Goal: Check status: Check status

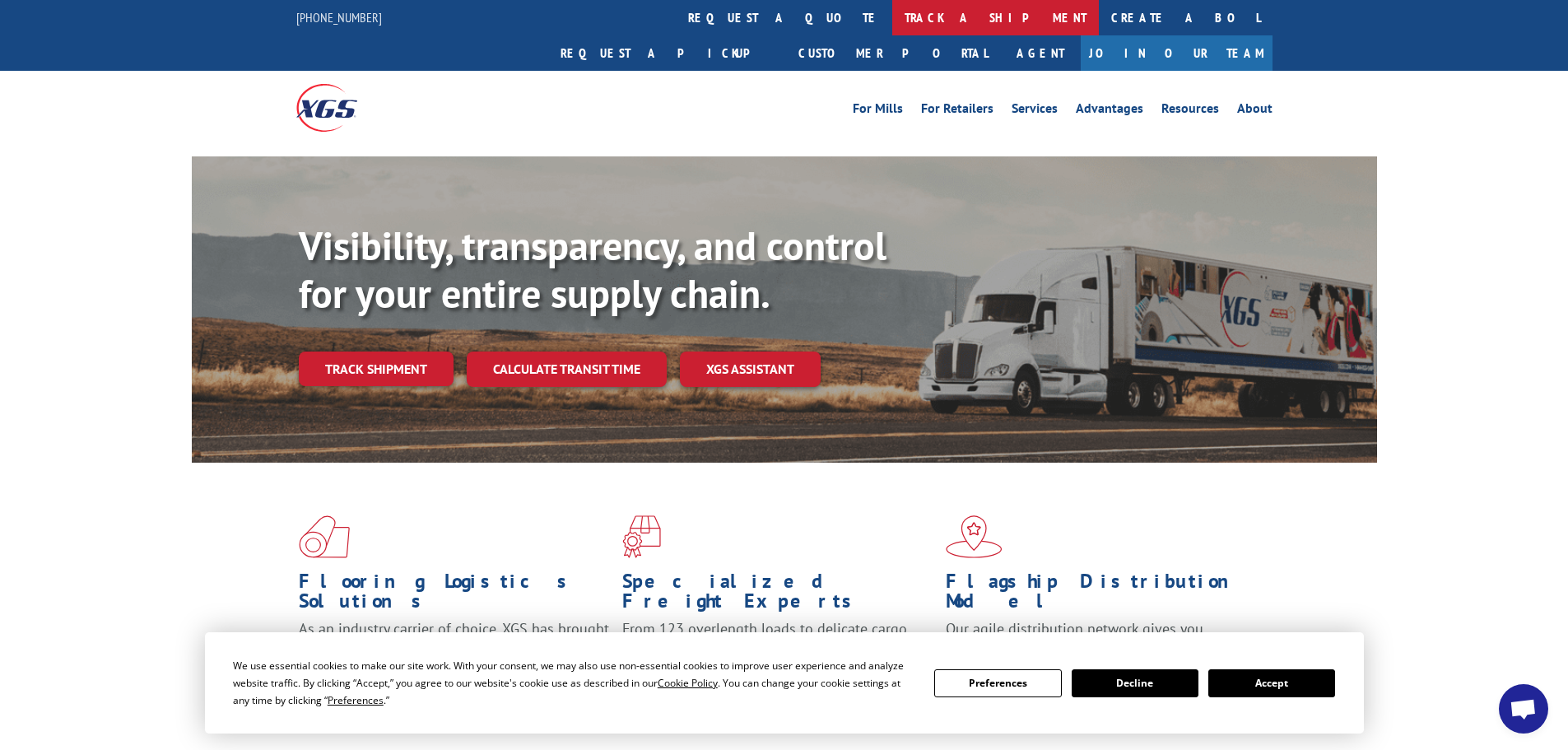
click at [893, 12] on link "track a shipment" at bounding box center [996, 17] width 207 height 35
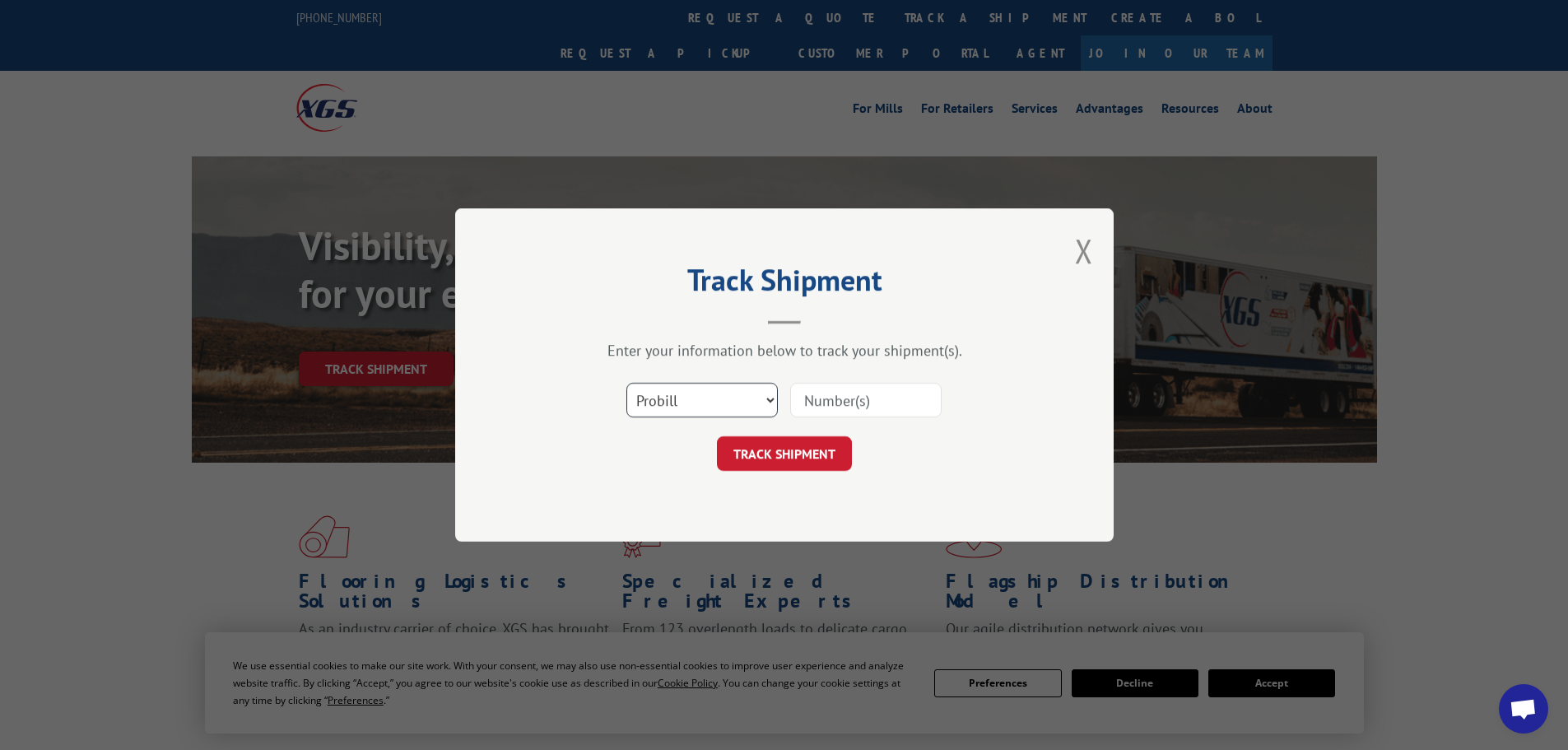
click at [740, 407] on select "Select category... Probill BOL PO" at bounding box center [702, 400] width 151 height 34
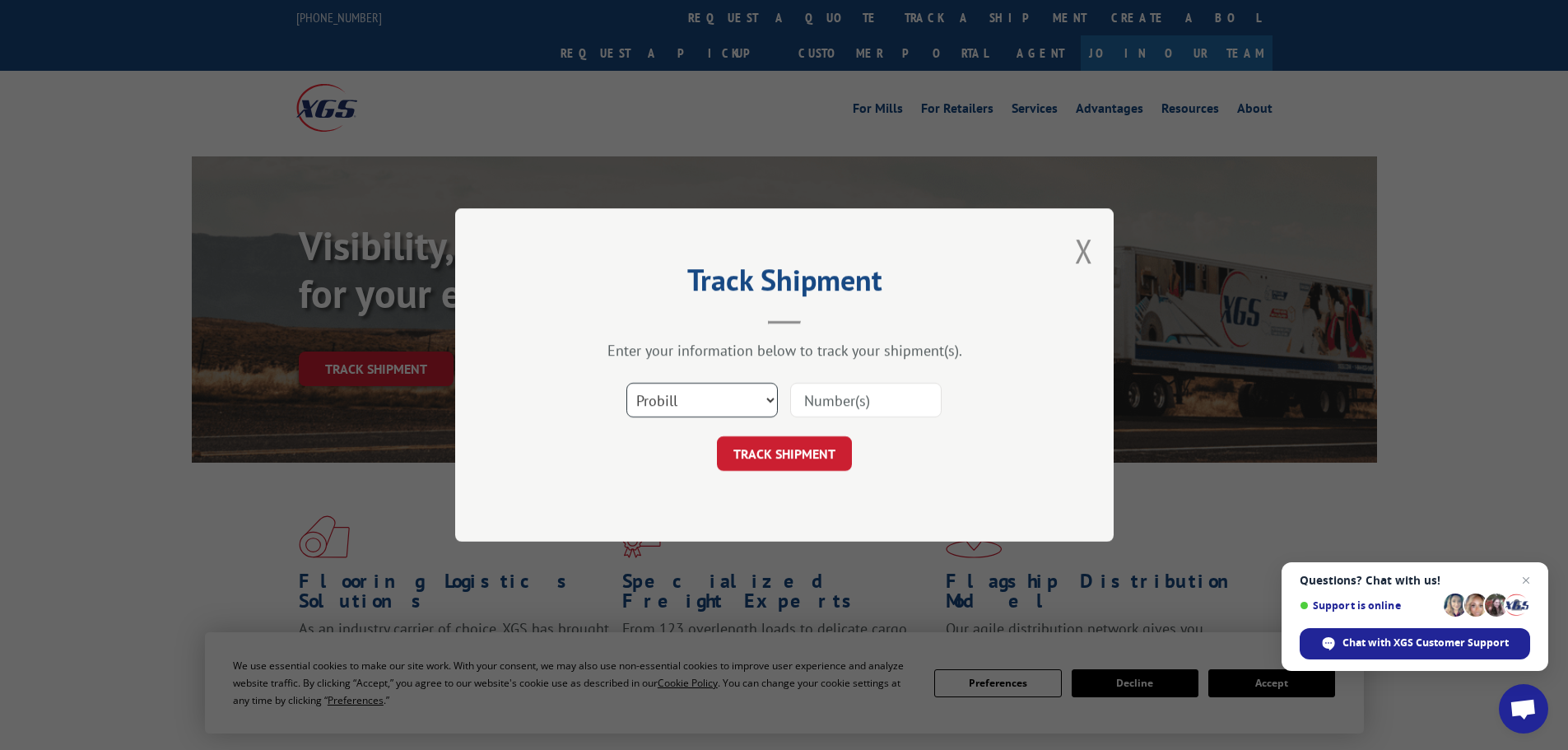
select select "bol"
click at [627, 383] on select "Select category... Probill BOL PO" at bounding box center [702, 400] width 151 height 34
click at [830, 412] on input at bounding box center [865, 400] width 151 height 34
paste input "6011403"
type input "6011403"
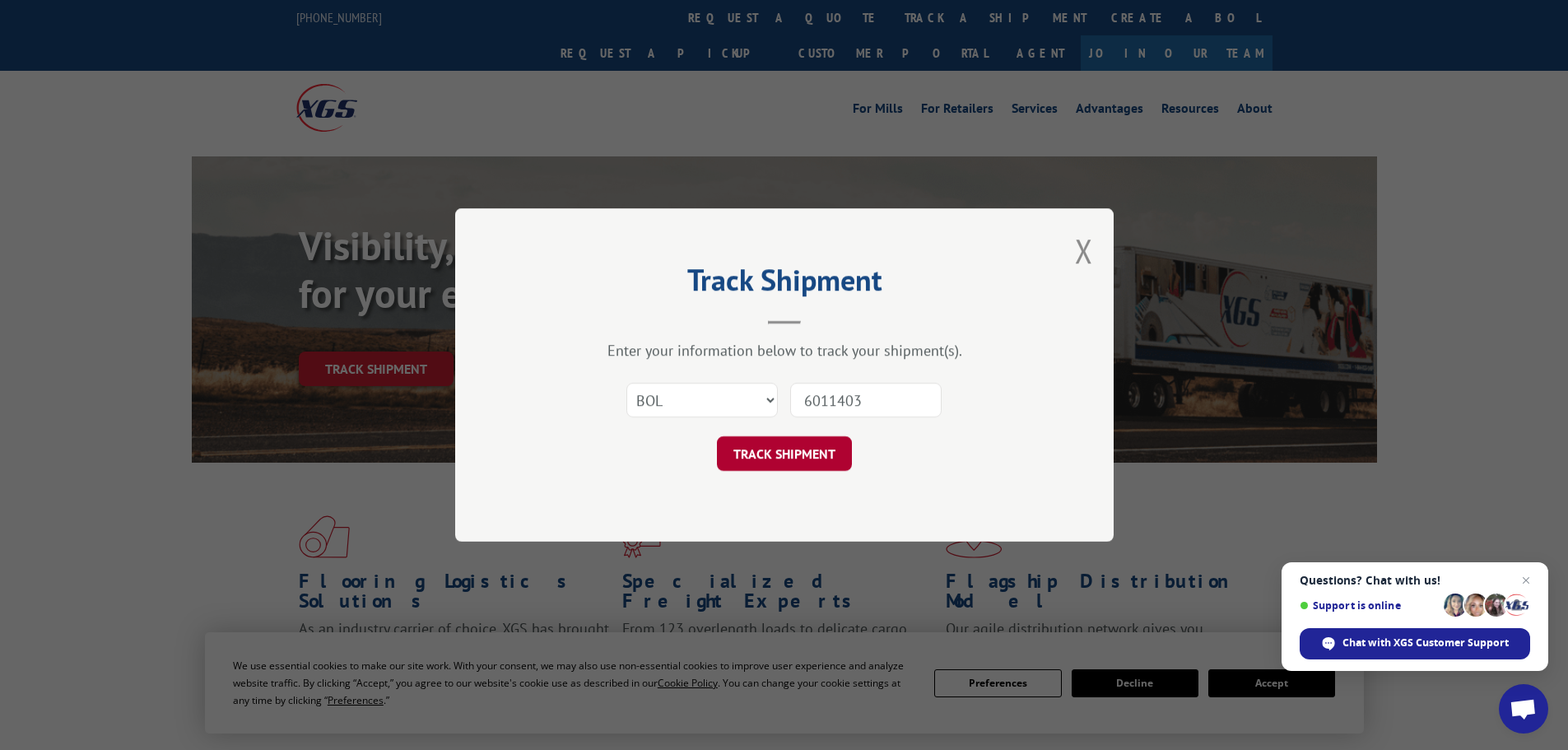
click at [812, 452] on button "TRACK SHIPMENT" at bounding box center [785, 453] width 135 height 34
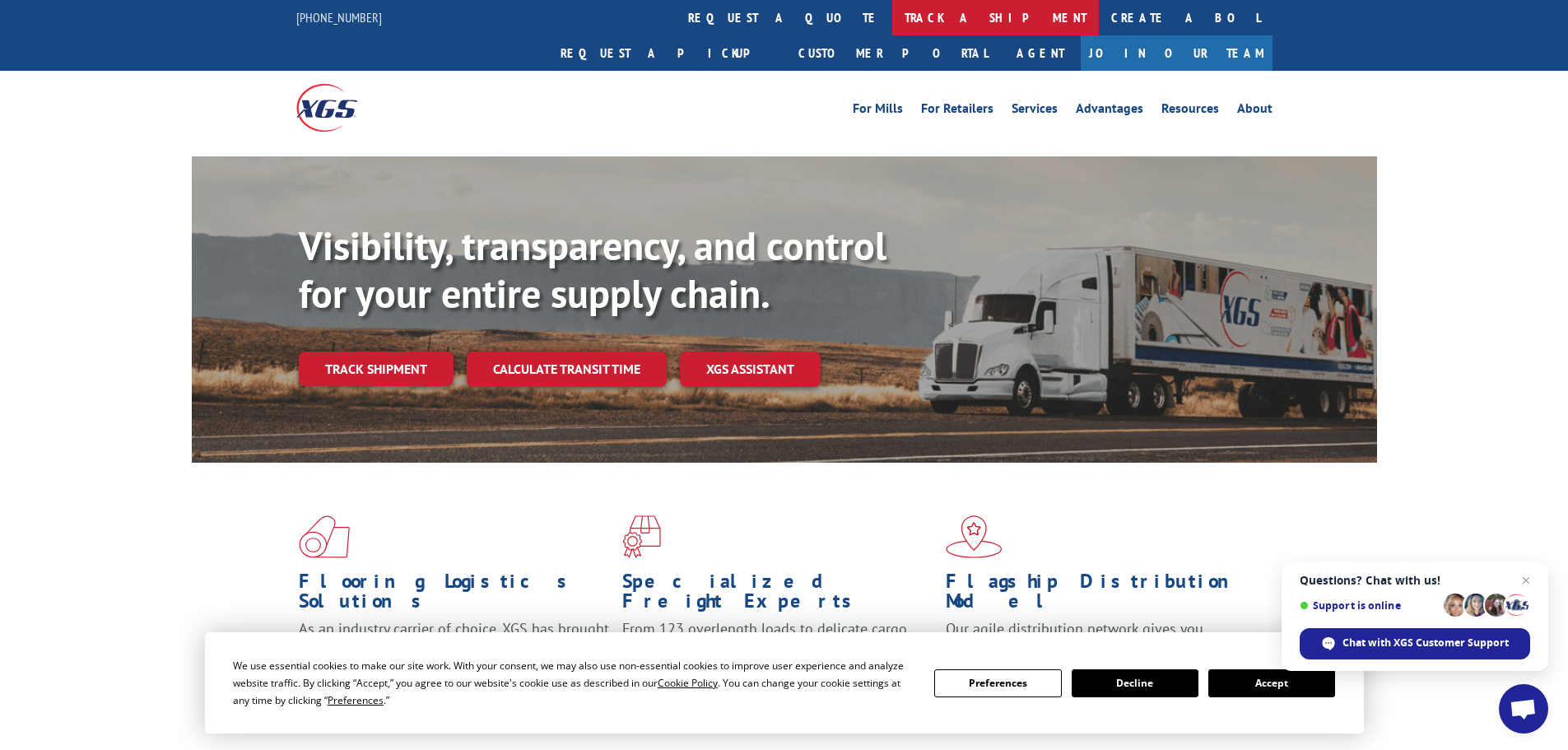
click at [893, 25] on link "track a shipment" at bounding box center [996, 17] width 207 height 35
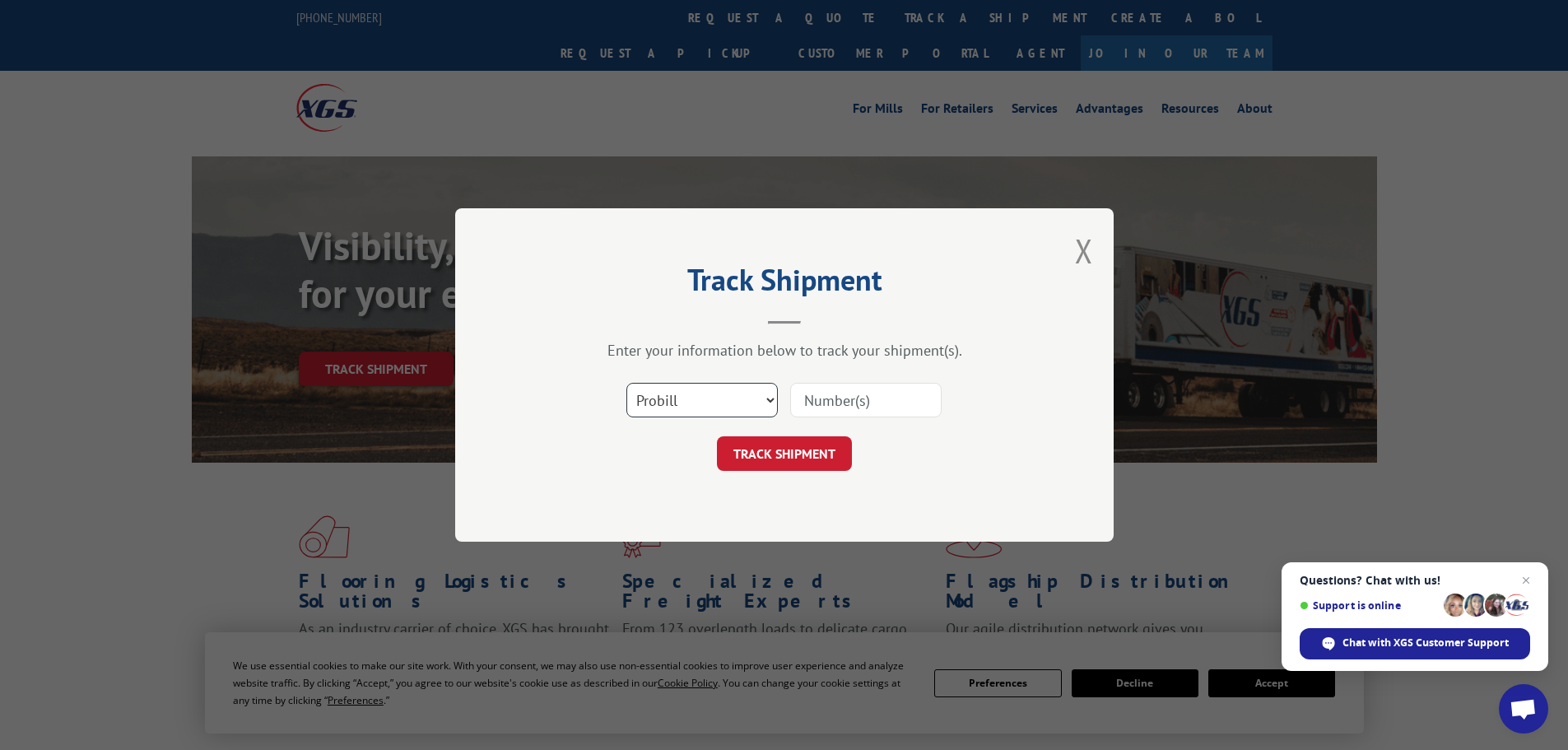
click at [745, 415] on select "Select category... Probill BOL PO" at bounding box center [702, 400] width 151 height 34
select select "bol"
click at [627, 383] on select "Select category... Probill BOL PO" at bounding box center [702, 400] width 151 height 34
click at [829, 407] on input at bounding box center [865, 400] width 151 height 34
paste input "5179957"
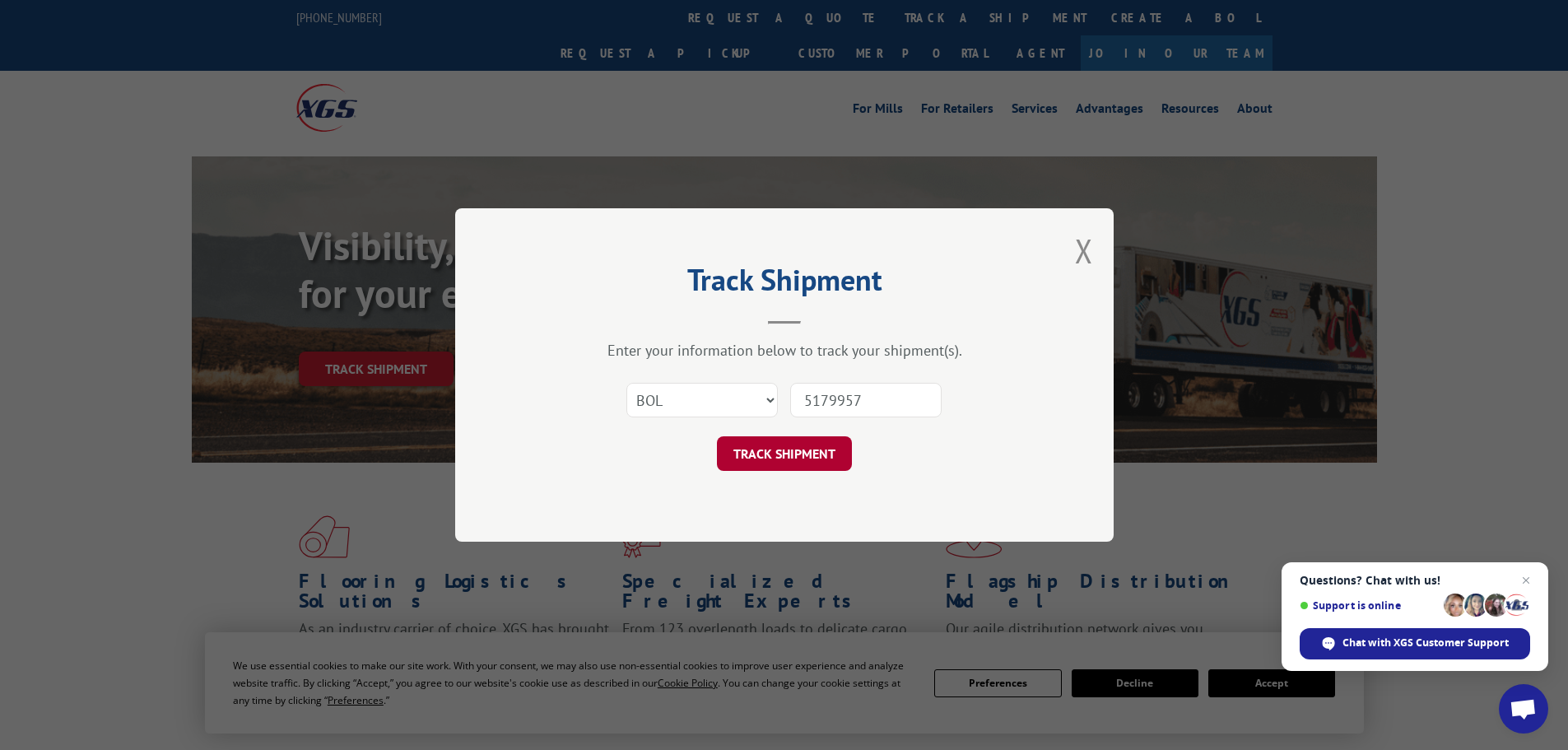
type input "5179957"
click at [805, 450] on button "TRACK SHIPMENT" at bounding box center [785, 453] width 135 height 34
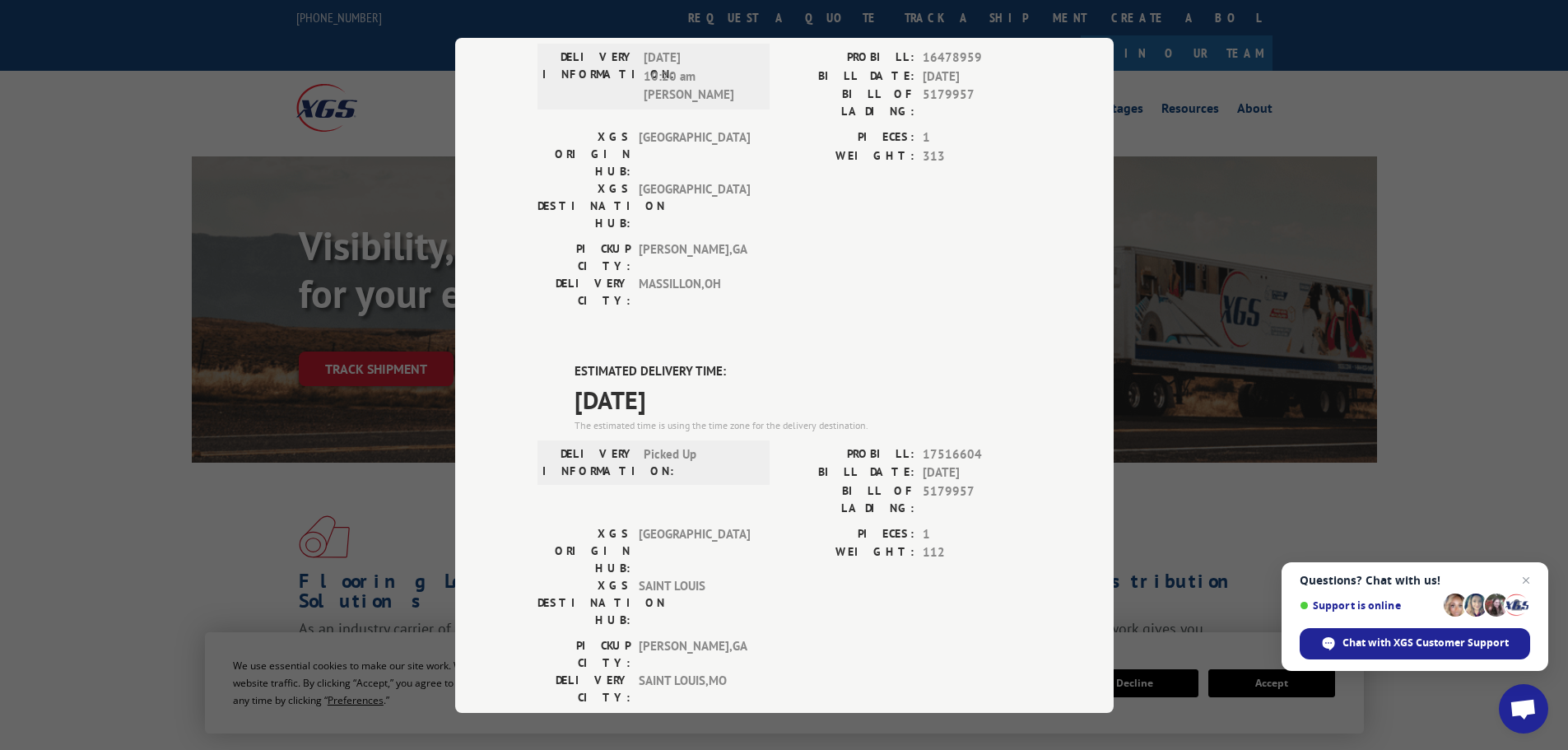
scroll to position [170, 0]
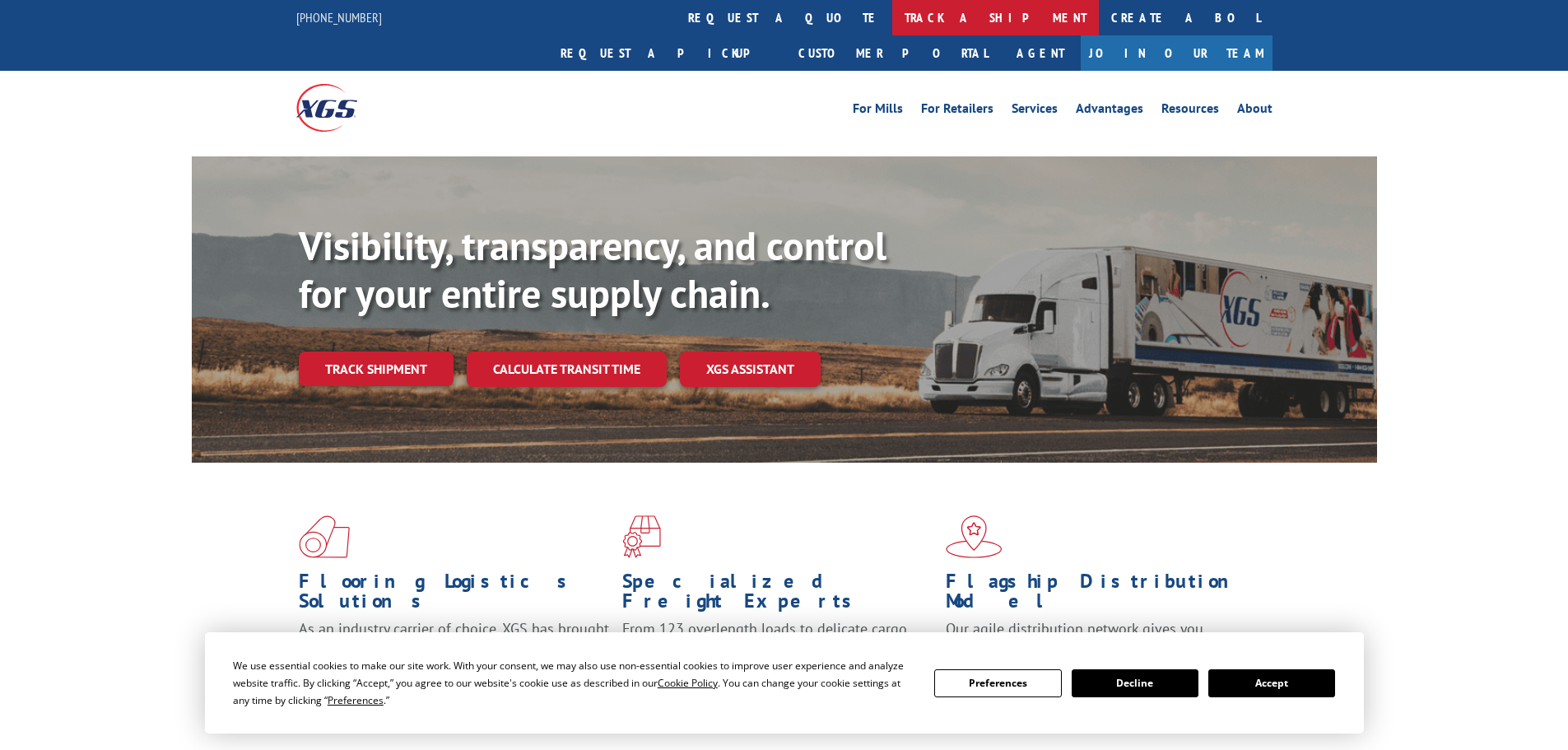
click at [893, 24] on link "track a shipment" at bounding box center [996, 17] width 207 height 35
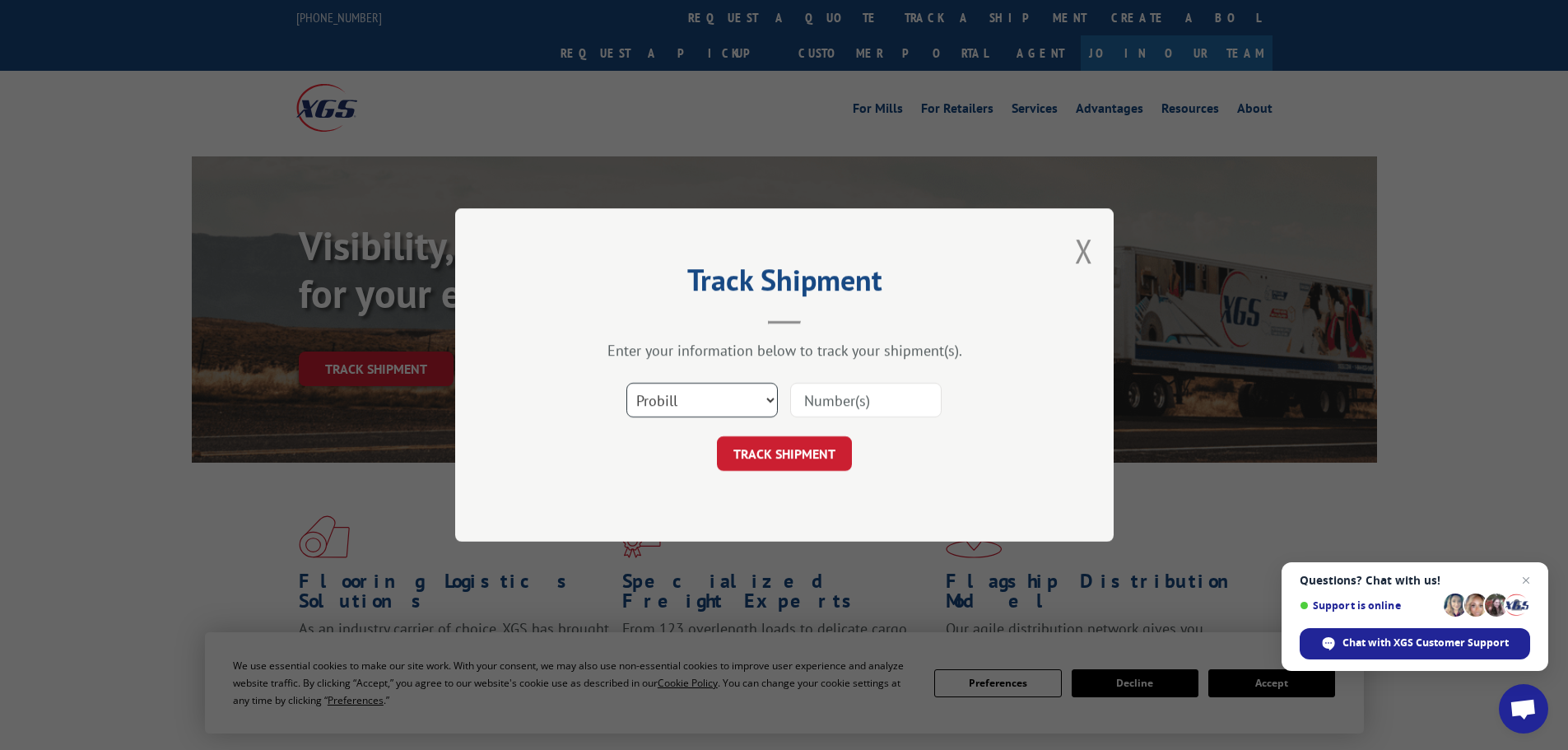
click at [766, 413] on select "Select category... Probill BOL PO" at bounding box center [702, 400] width 151 height 34
select select "bol"
click at [627, 383] on select "Select category... Probill BOL PO" at bounding box center [702, 400] width 151 height 34
click at [833, 404] on input at bounding box center [865, 400] width 151 height 34
paste input "5186220"
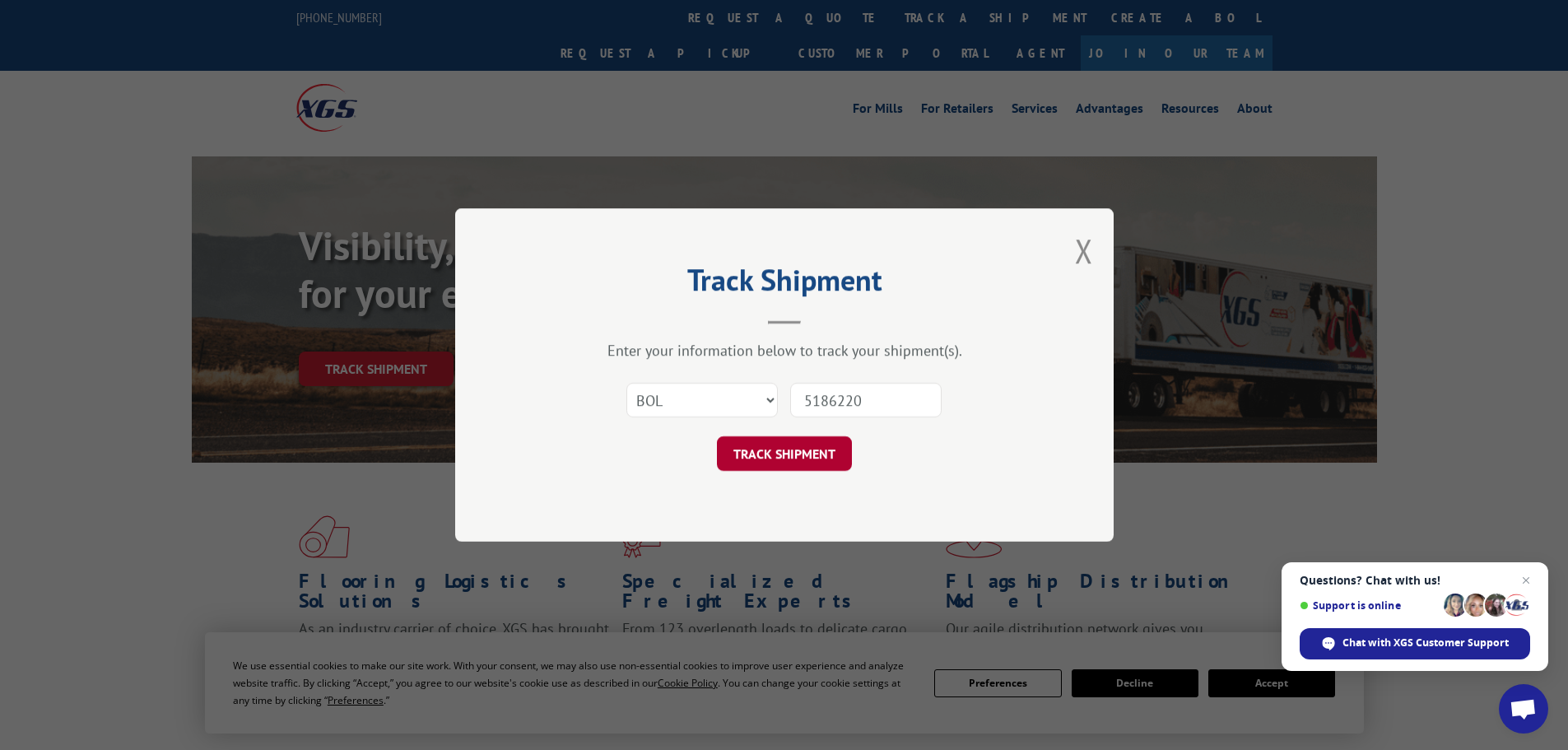
type input "5186220"
click at [817, 449] on button "TRACK SHIPMENT" at bounding box center [785, 453] width 135 height 34
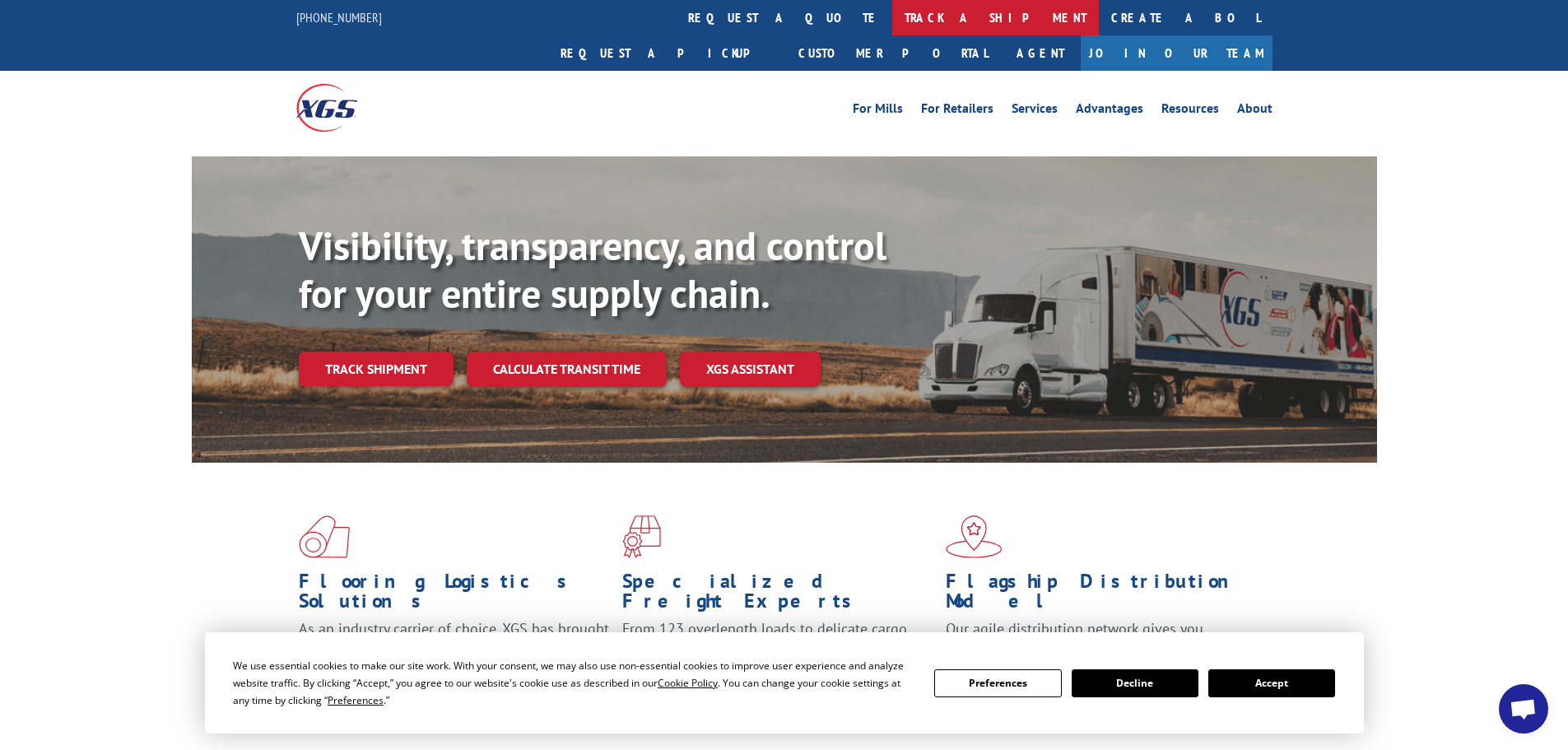
click at [893, 15] on link "track a shipment" at bounding box center [996, 17] width 207 height 35
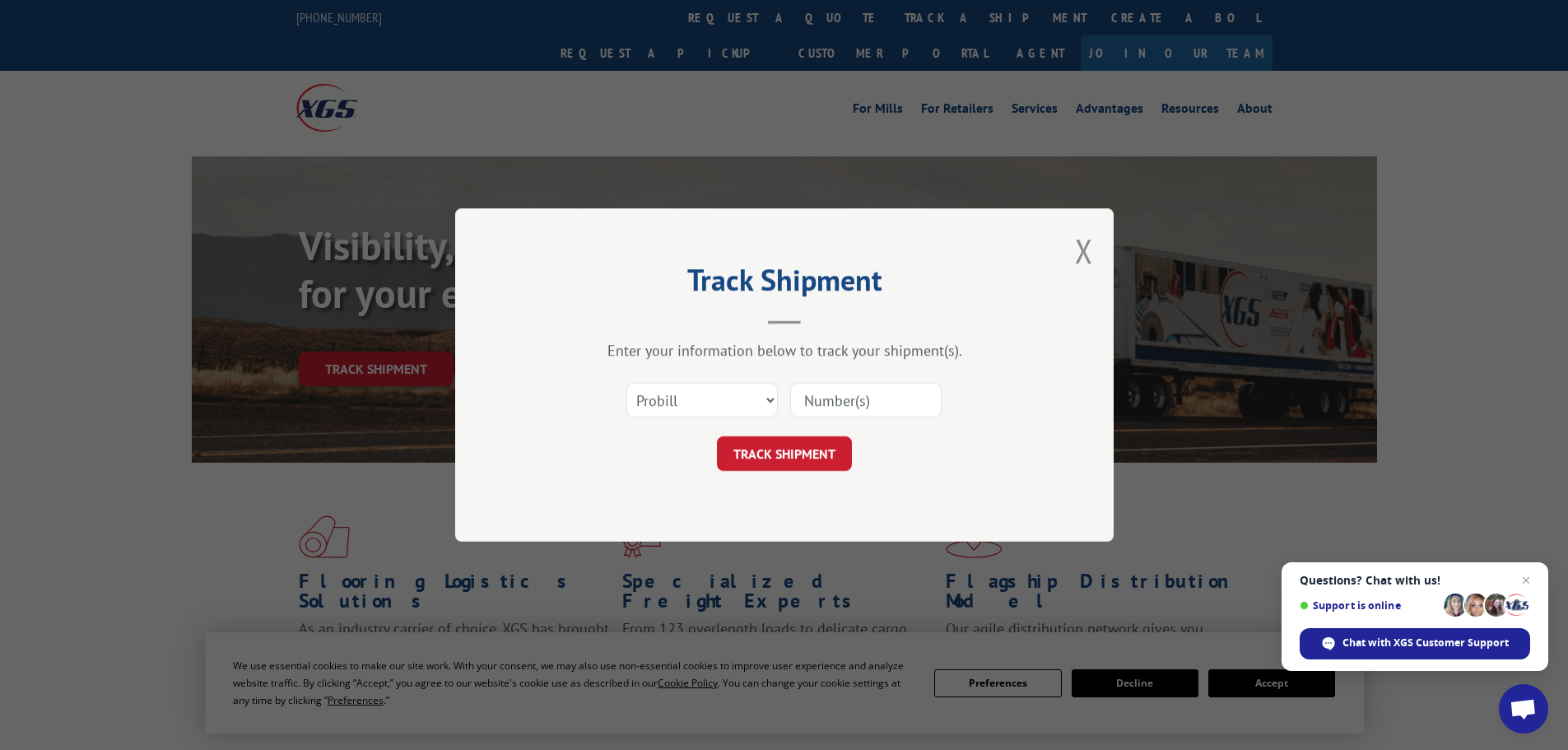
click at [858, 404] on input at bounding box center [865, 400] width 151 height 34
paste input "0248773812"
type input "0248773812"
click at [813, 441] on button "TRACK SHIPMENT" at bounding box center [785, 453] width 135 height 34
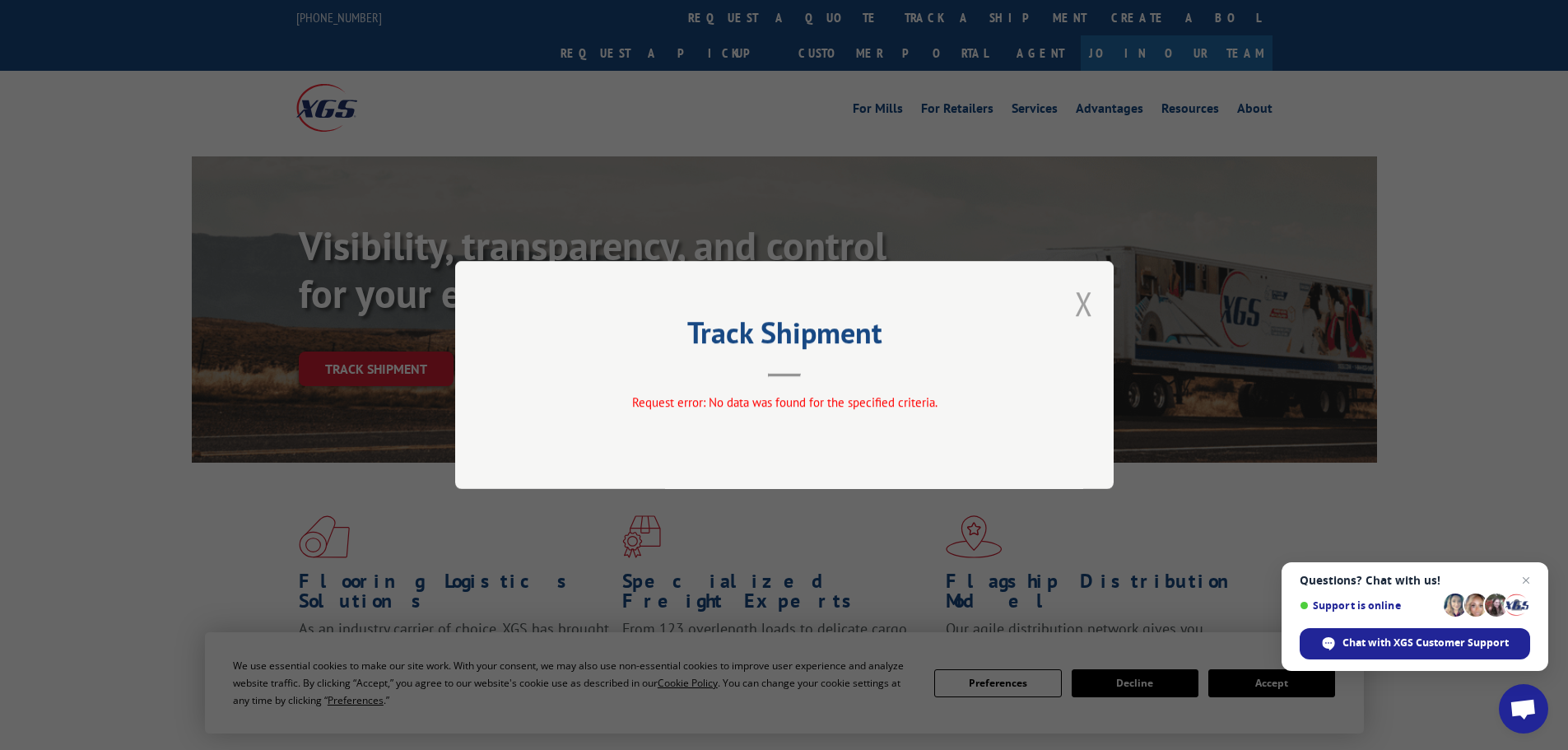
click at [1088, 307] on button "Close modal" at bounding box center [1084, 303] width 18 height 44
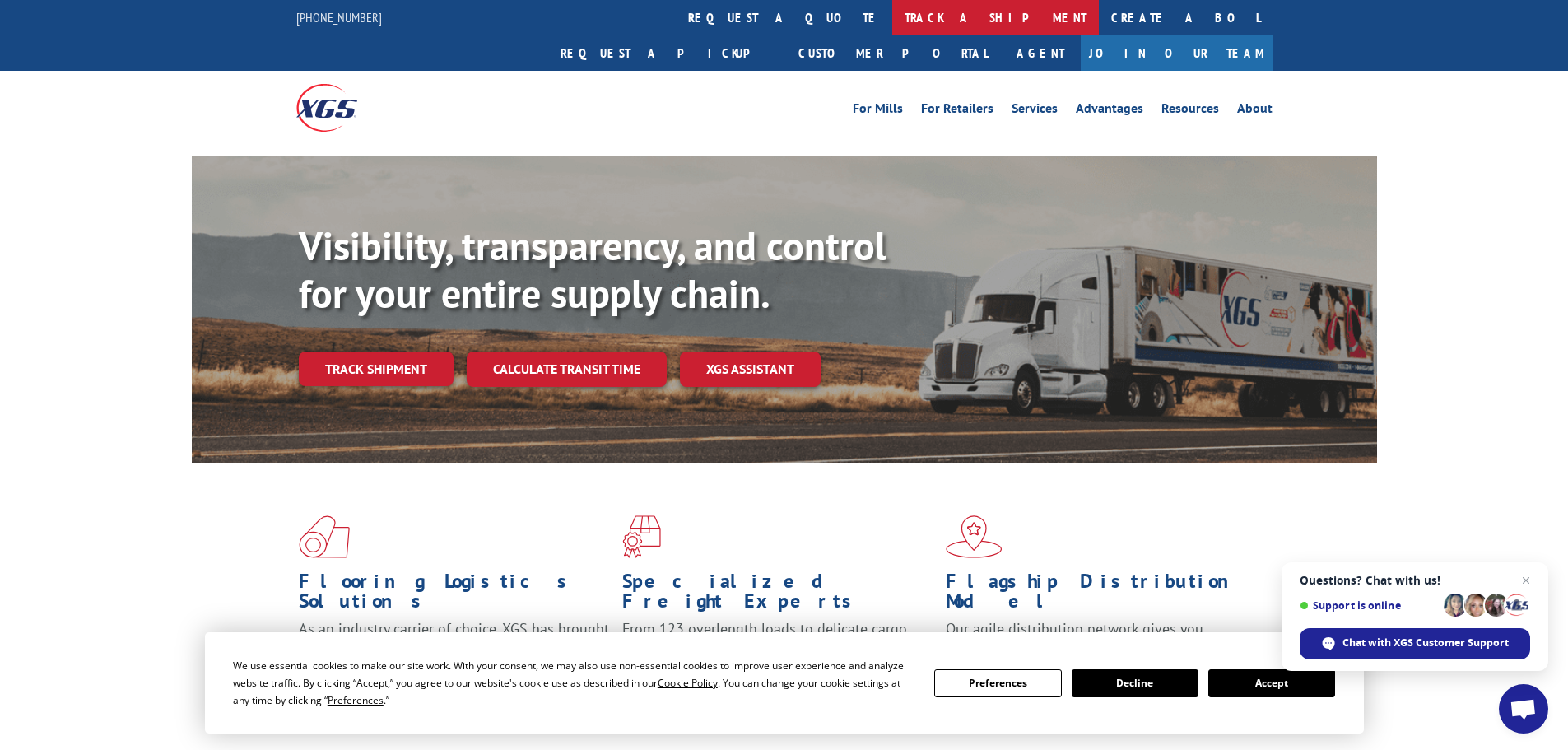
click at [893, 13] on link "track a shipment" at bounding box center [996, 17] width 207 height 35
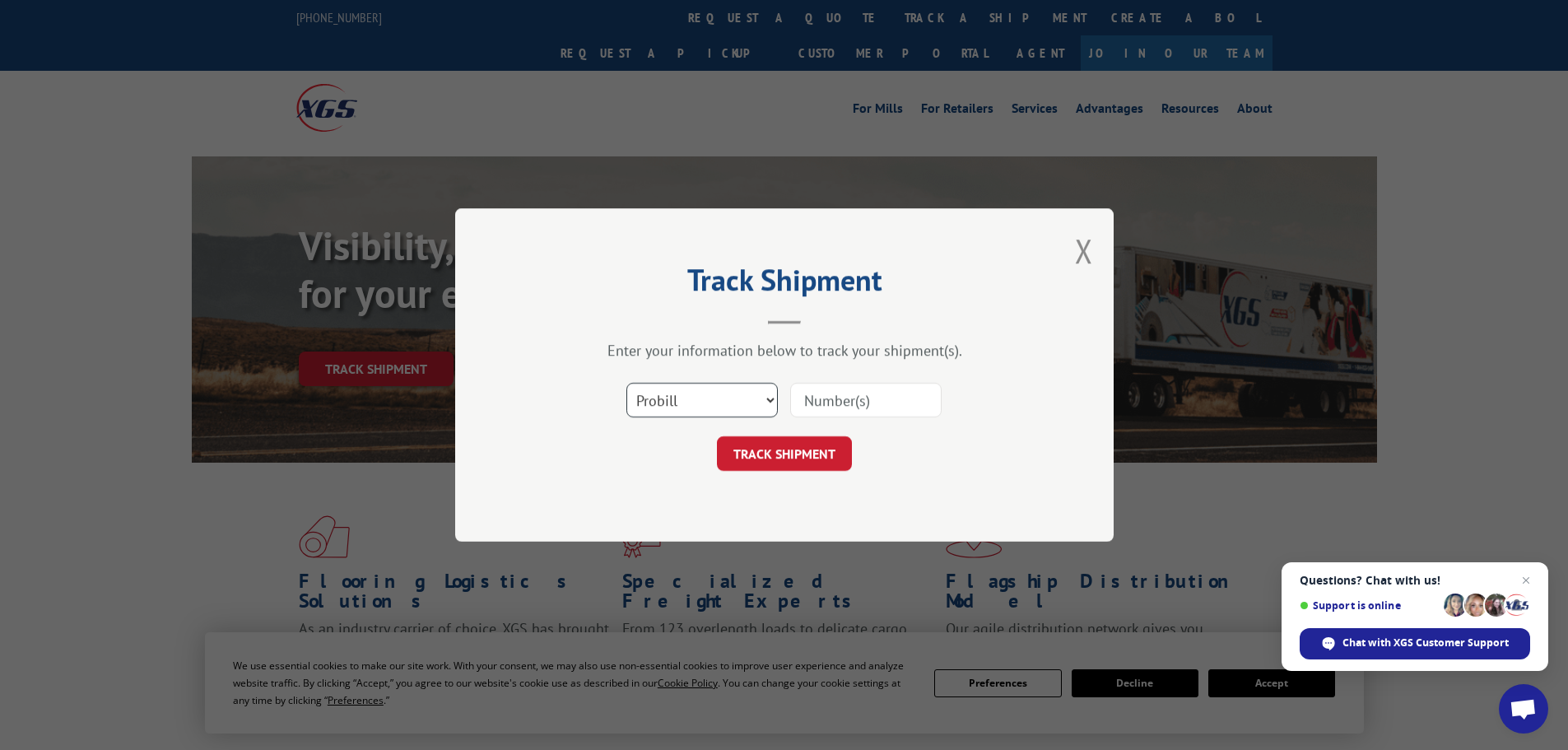
click at [753, 401] on select "Select category... Probill BOL PO" at bounding box center [702, 400] width 151 height 34
select select "bol"
click at [627, 383] on select "Select category... Probill BOL PO" at bounding box center [702, 400] width 151 height 34
click at [818, 403] on input at bounding box center [865, 400] width 151 height 34
paste input "00889690116923332"
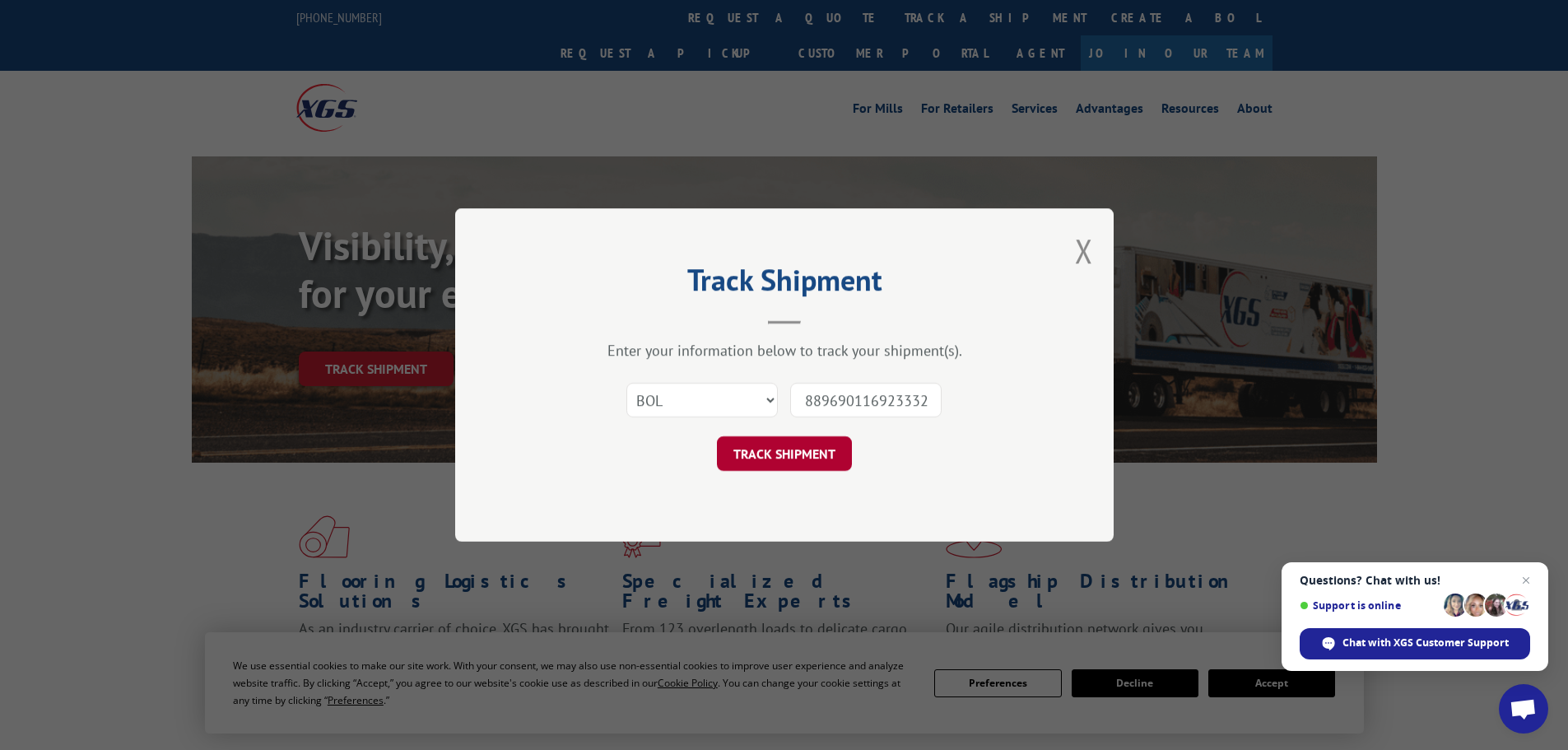
scroll to position [0, 13]
type input "00889690116923332"
click at [807, 453] on button "TRACK SHIPMENT" at bounding box center [785, 453] width 135 height 34
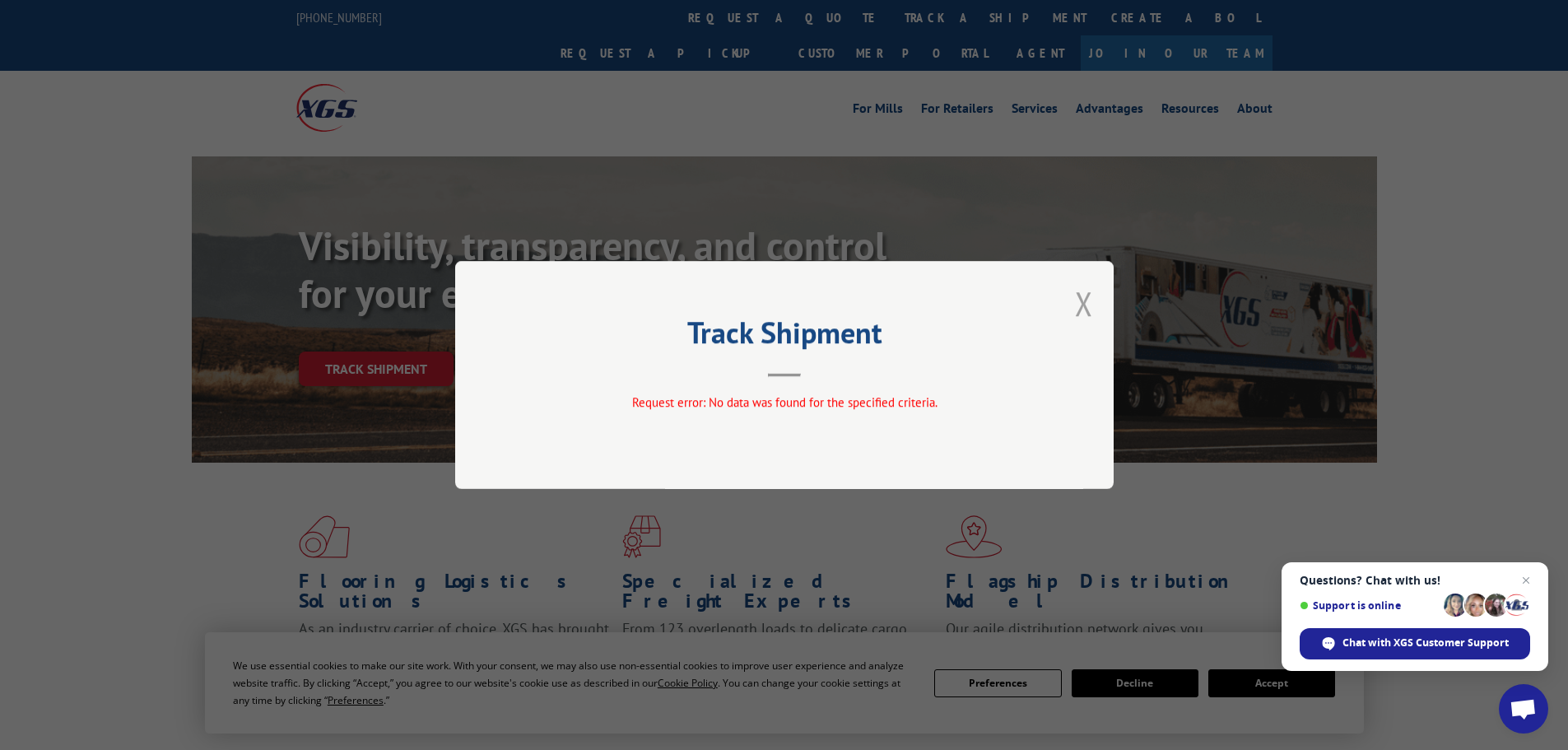
click at [1084, 287] on button "Close modal" at bounding box center [1084, 303] width 18 height 44
